Goal: Navigation & Orientation: Find specific page/section

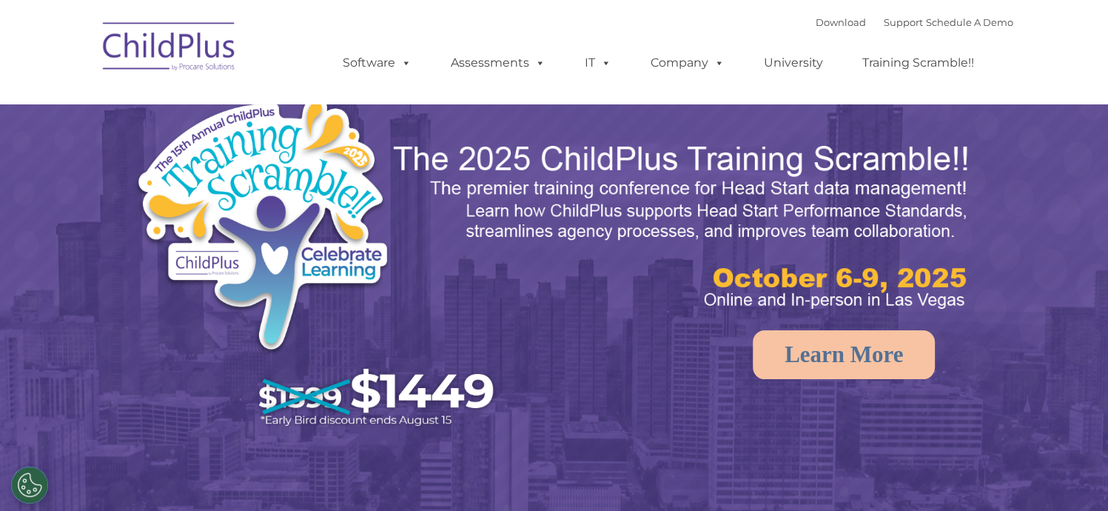
select select "MEDIUM"
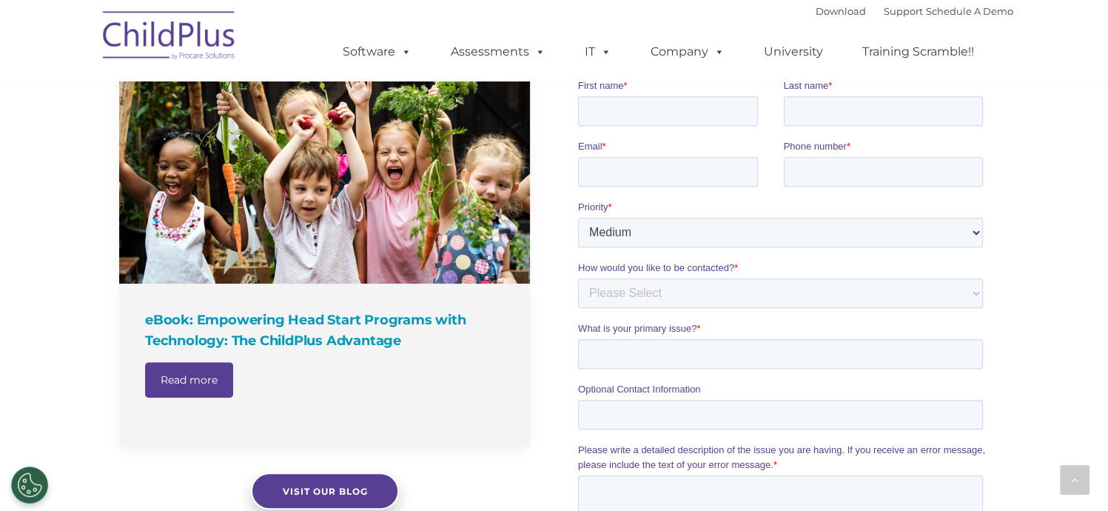
scroll to position [1187, 0]
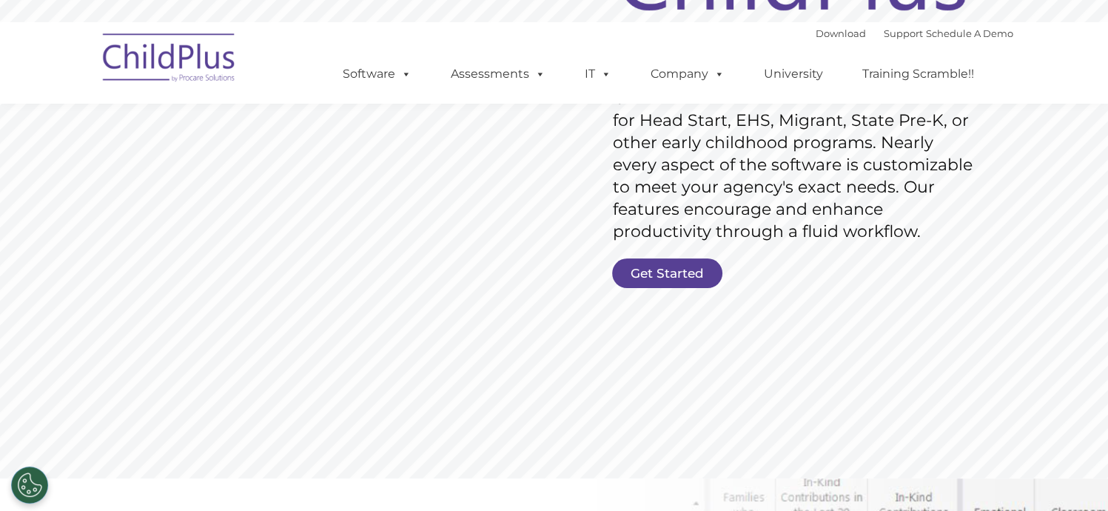
scroll to position [311, 0]
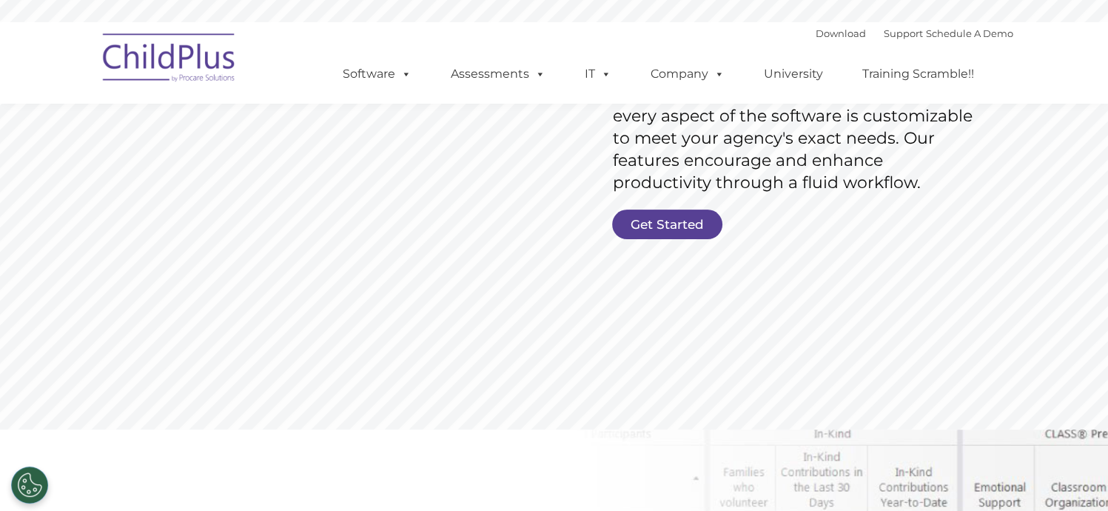
click at [654, 50] on ul "Software ChildPlus: The original and most widely-used Head Start data managemen…" at bounding box center [663, 73] width 700 height 59
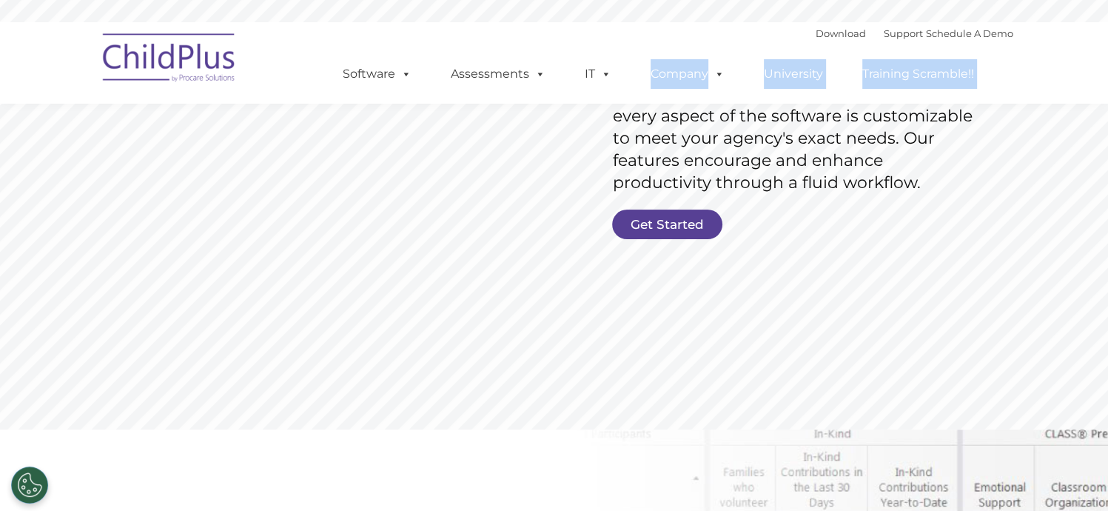
drag, startPoint x: 654, startPoint y: 50, endPoint x: 560, endPoint y: 299, distance: 266.6
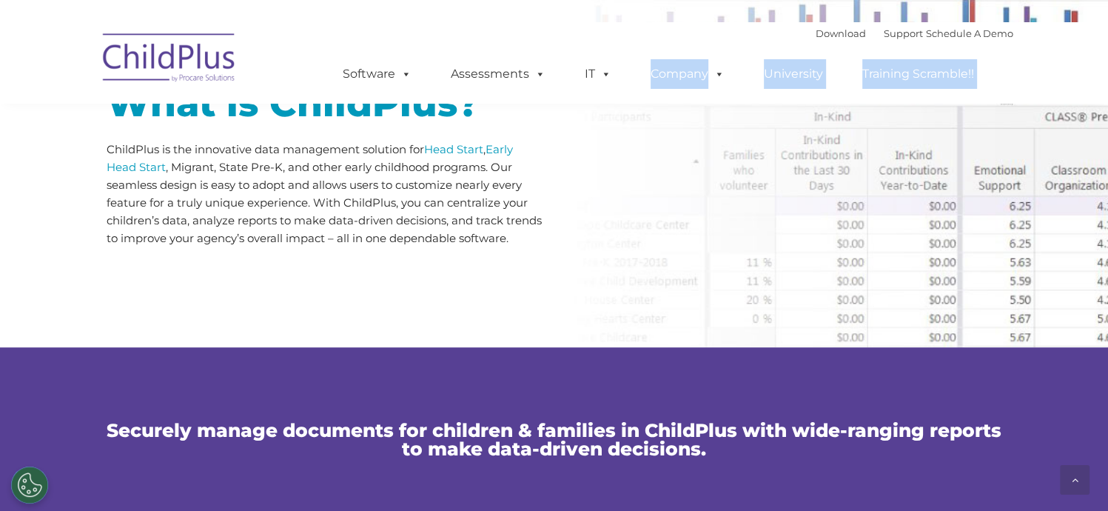
scroll to position [832, 0]
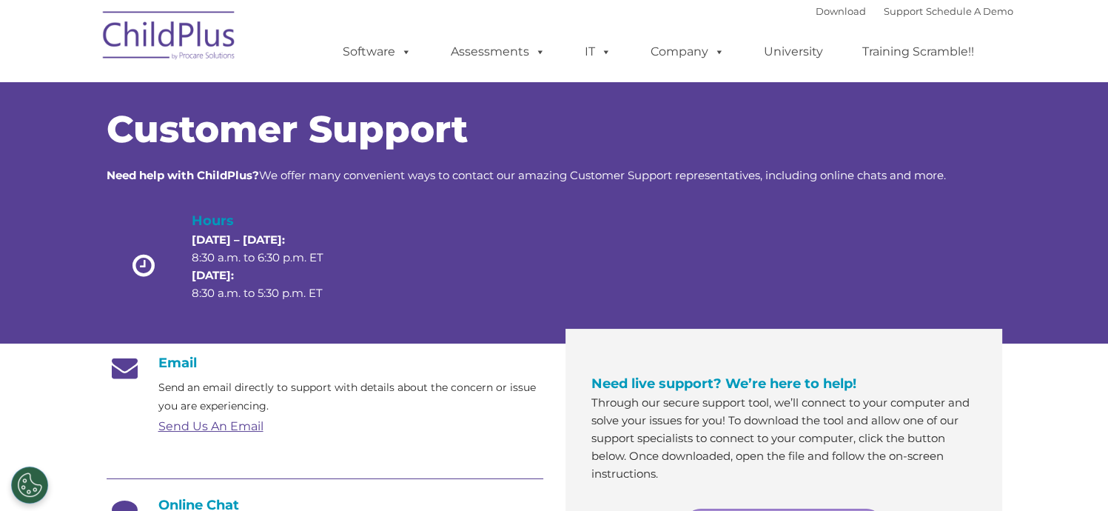
click at [165, 41] on img at bounding box center [169, 38] width 148 height 74
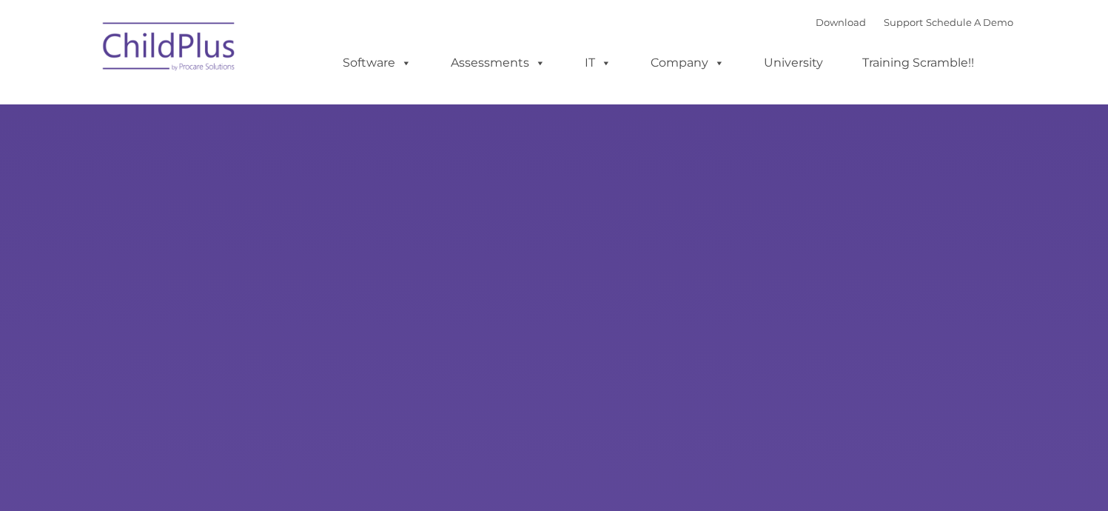
type input ""
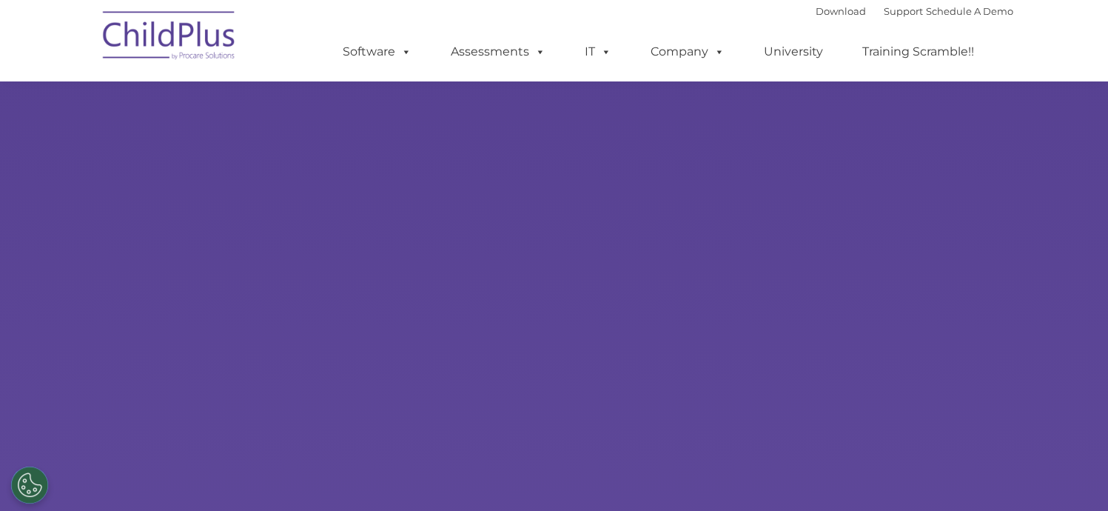
scroll to position [91, 0]
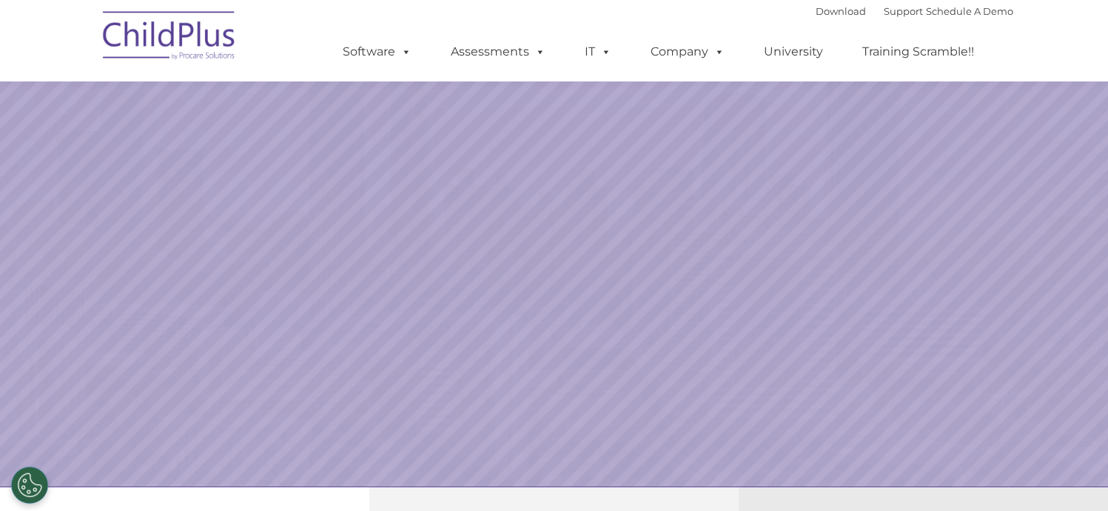
select select "MEDIUM"
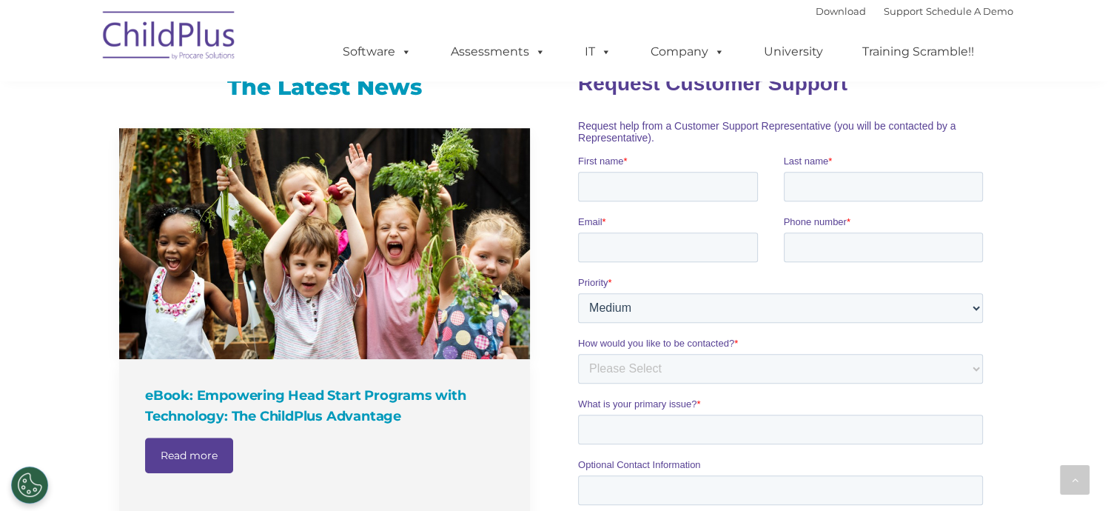
scroll to position [928, 0]
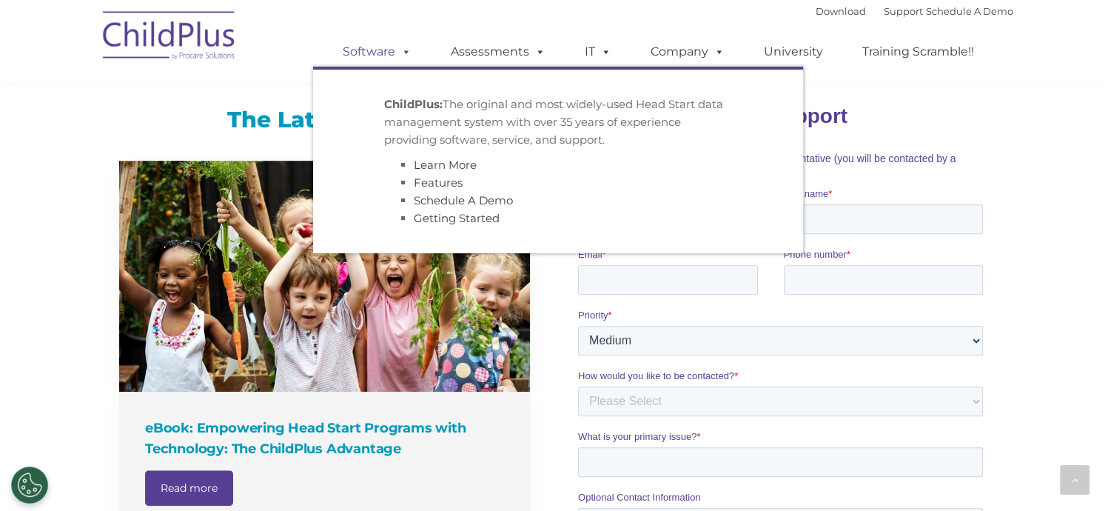
click at [362, 49] on link "Software" at bounding box center [377, 52] width 98 height 30
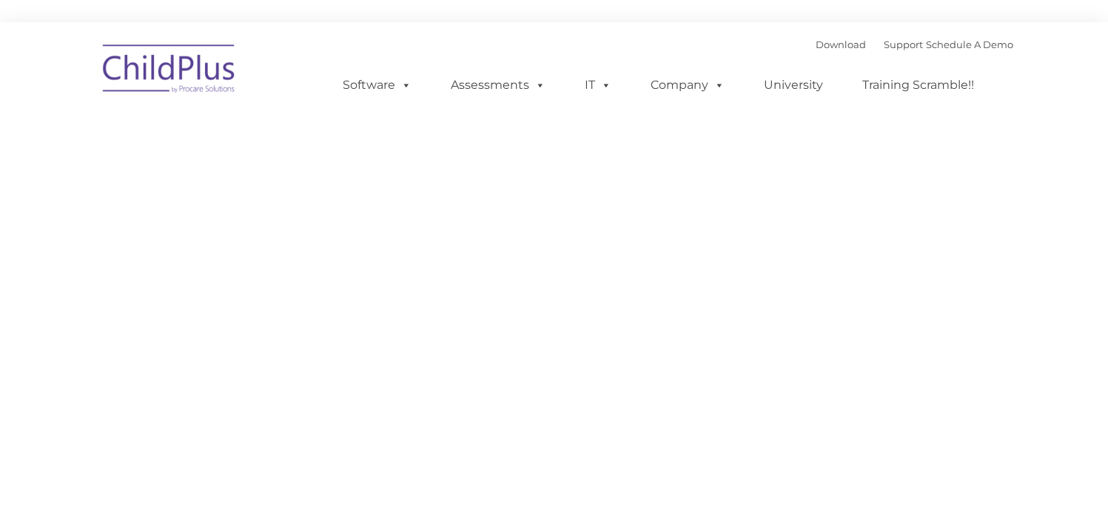
type input ""
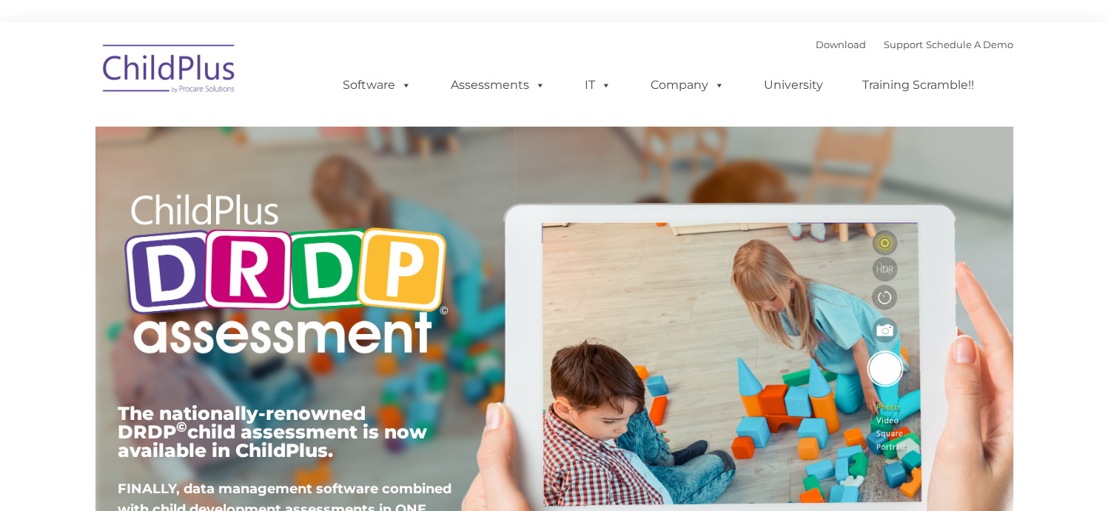
type input ""
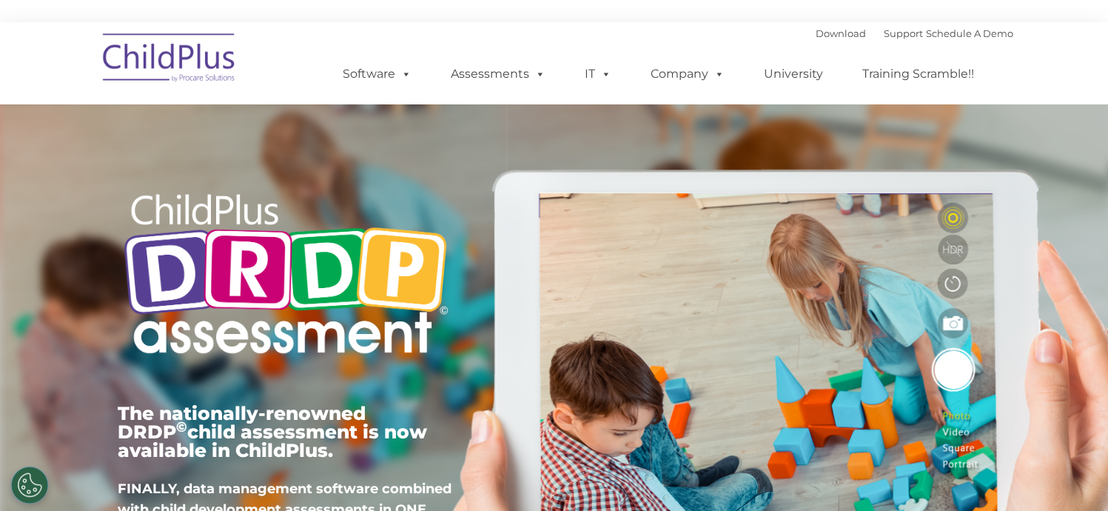
click at [187, 60] on img at bounding box center [169, 60] width 148 height 74
click at [195, 66] on img at bounding box center [169, 60] width 148 height 74
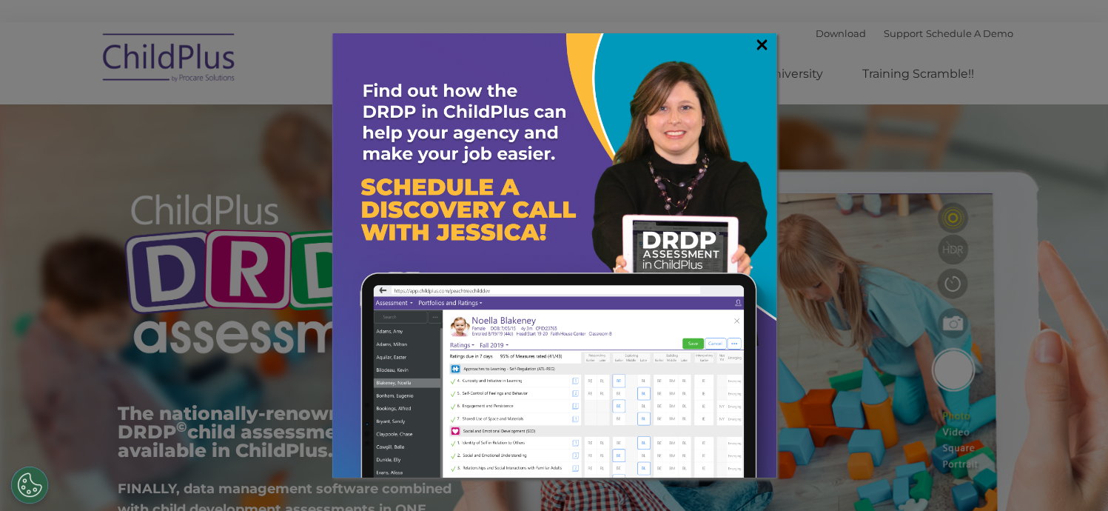
click at [760, 45] on link "×" at bounding box center [762, 44] width 17 height 15
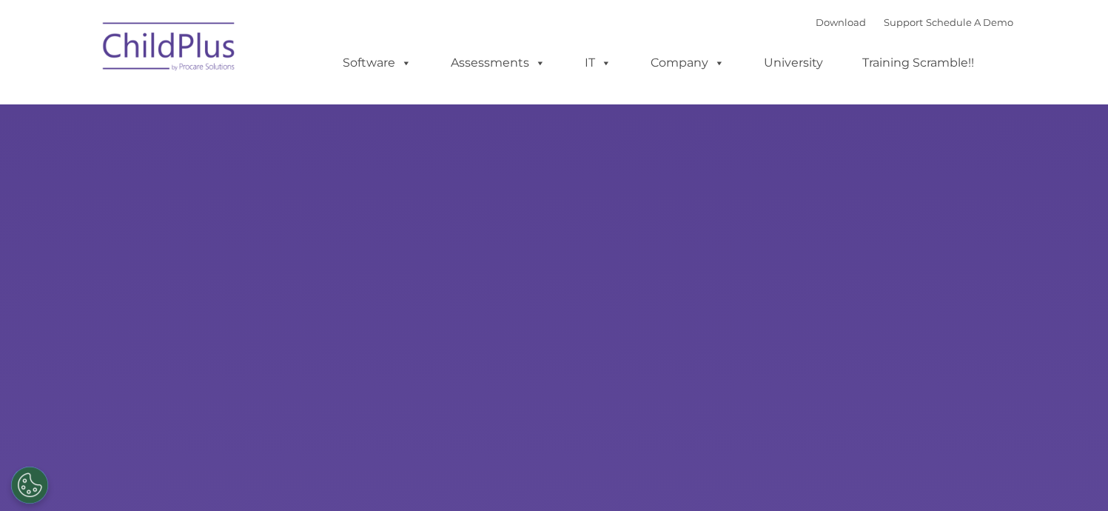
type input ""
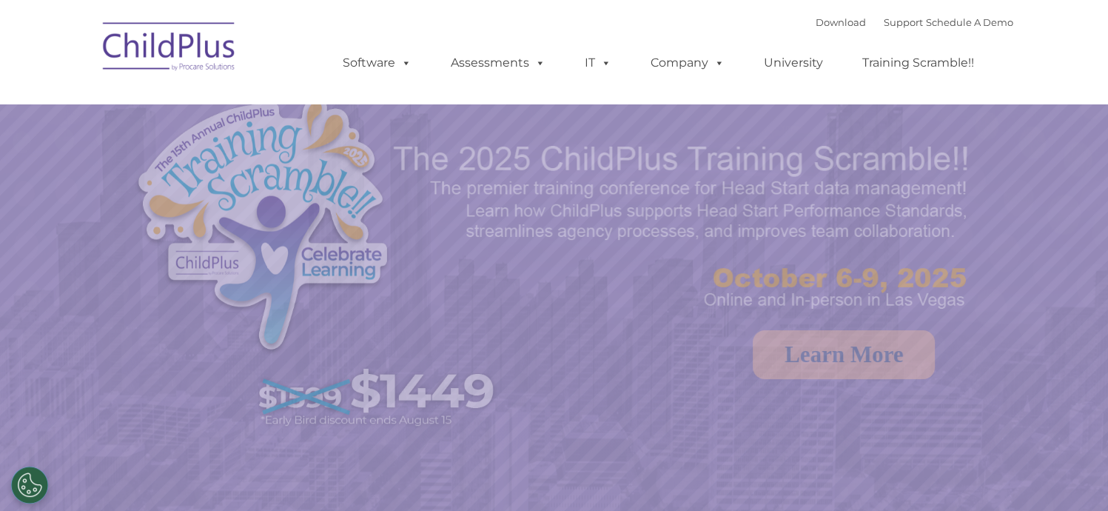
select select "MEDIUM"
